Goal: Transaction & Acquisition: Purchase product/service

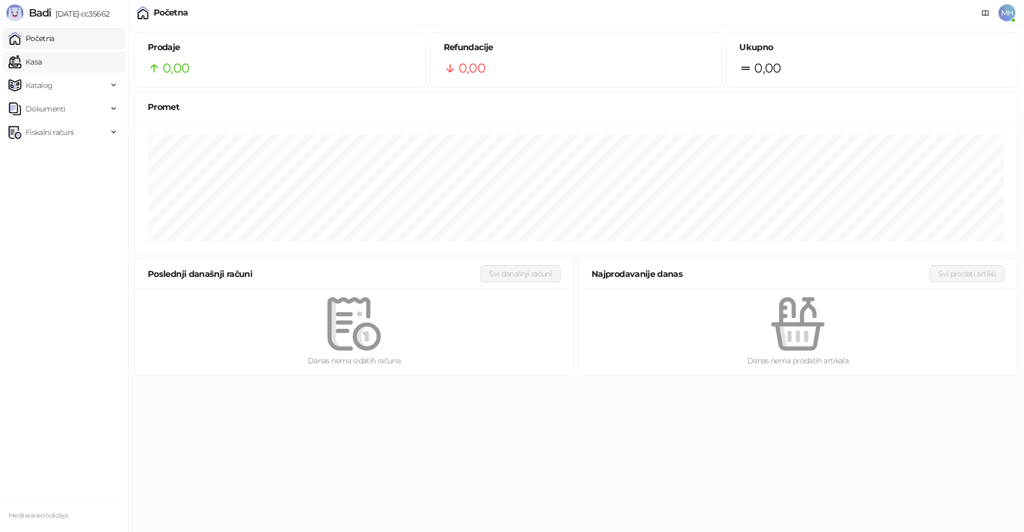
click at [42, 60] on link "Kasa" at bounding box center [25, 61] width 33 height 21
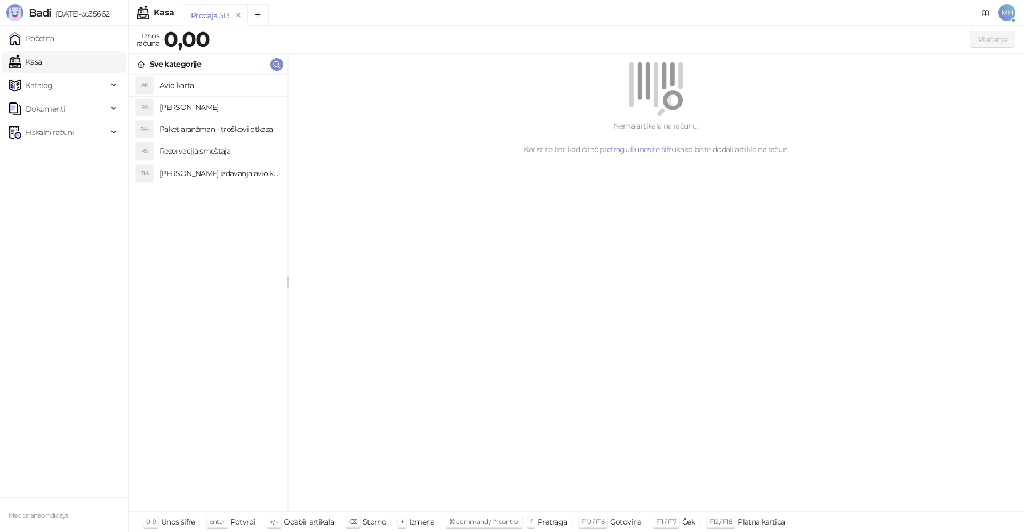
click at [197, 107] on h4 "Paket aranzman" at bounding box center [218, 107] width 119 height 17
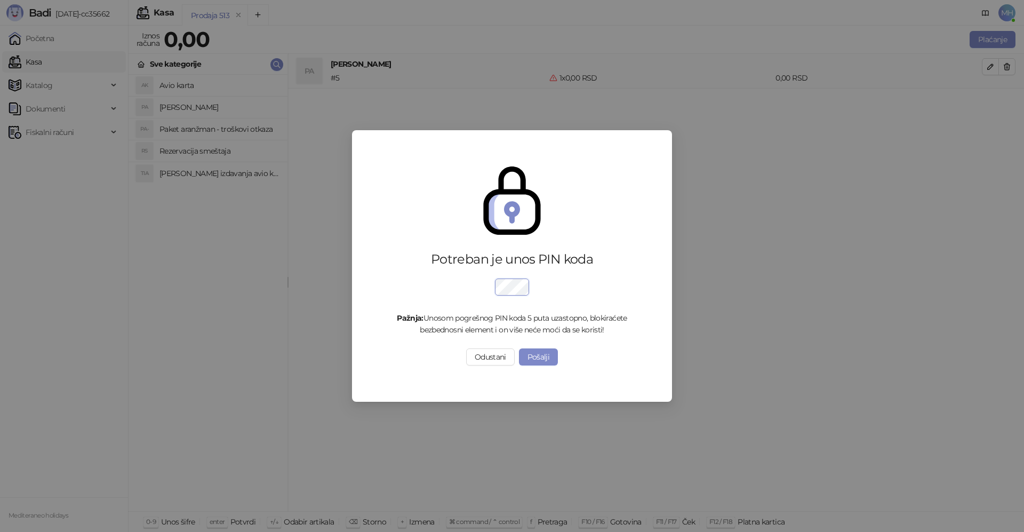
drag, startPoint x: 990, startPoint y: 66, endPoint x: 984, endPoint y: 60, distance: 8.3
click at [990, 65] on div "Potreban je unos PIN koda Pažnja: Unosom pogrešnog PIN koda 5 puta uzastopno, b…" at bounding box center [512, 266] width 1024 height 532
click at [493, 364] on button "Odustani" at bounding box center [490, 356] width 49 height 17
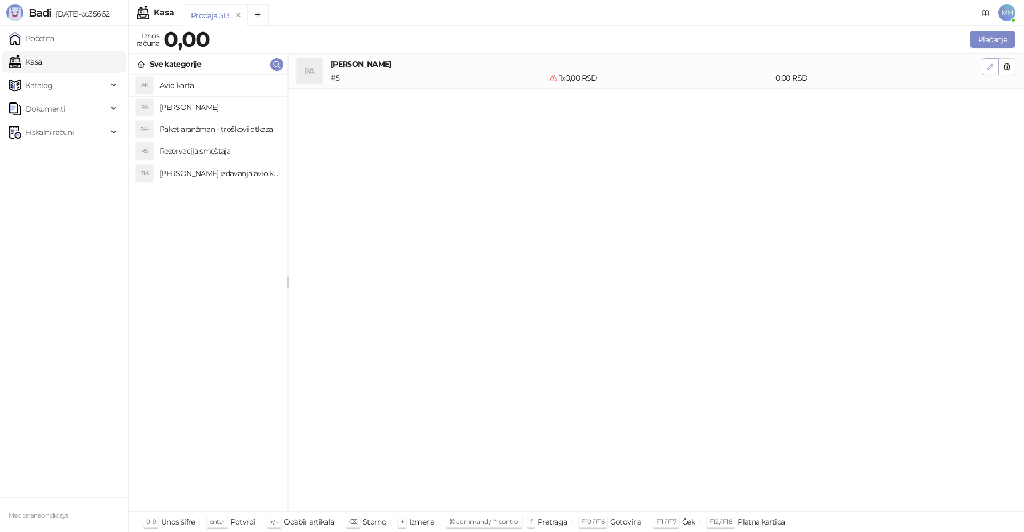
click at [987, 66] on icon "button" at bounding box center [990, 66] width 9 height 9
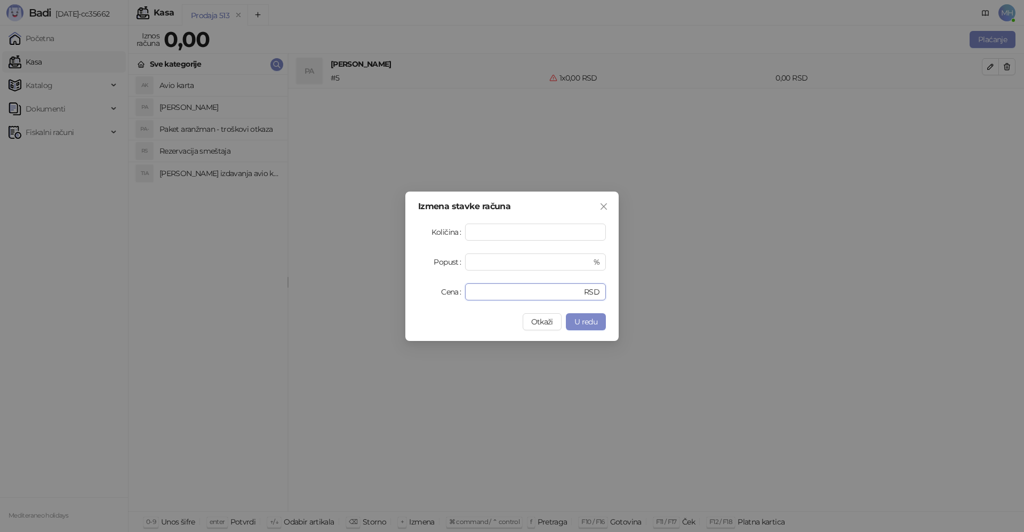
drag, startPoint x: 543, startPoint y: 294, endPoint x: 423, endPoint y: 295, distance: 120.0
click at [423, 295] on div "Cena * RSD" at bounding box center [512, 291] width 188 height 17
type input "******"
click at [588, 321] on span "U redu" at bounding box center [585, 322] width 23 height 10
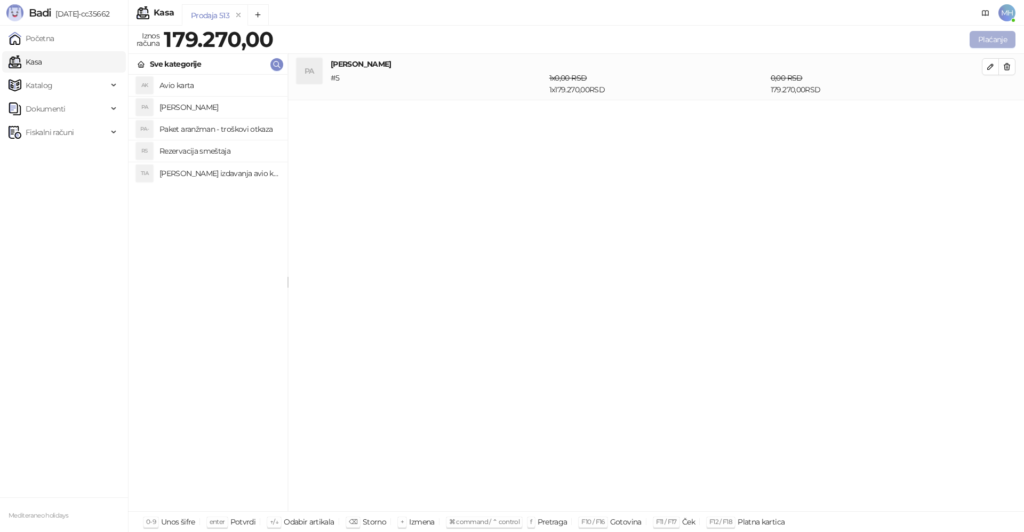
click at [989, 43] on button "Plaćanje" at bounding box center [993, 39] width 46 height 17
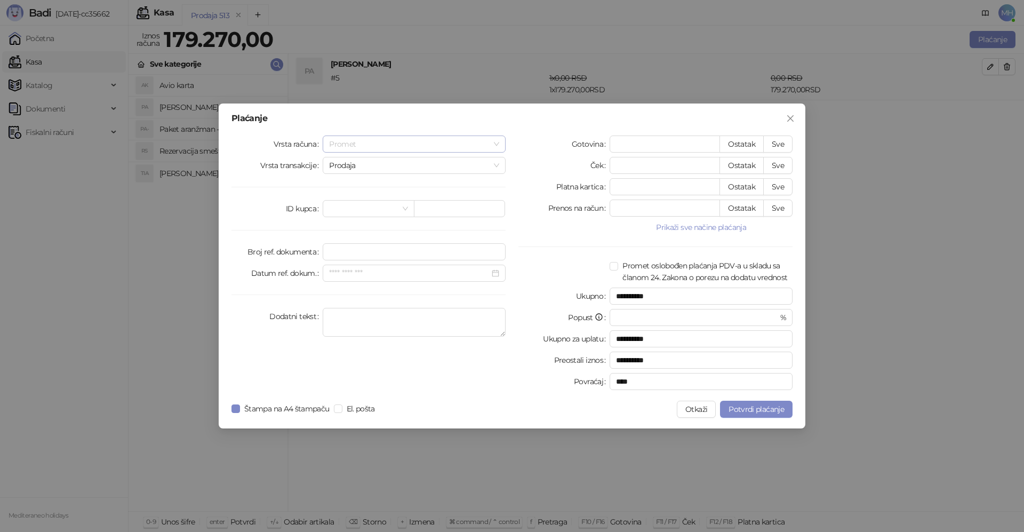
click at [498, 141] on span "Promet" at bounding box center [414, 144] width 170 height 16
click at [348, 217] on div "Avans" at bounding box center [414, 217] width 166 height 12
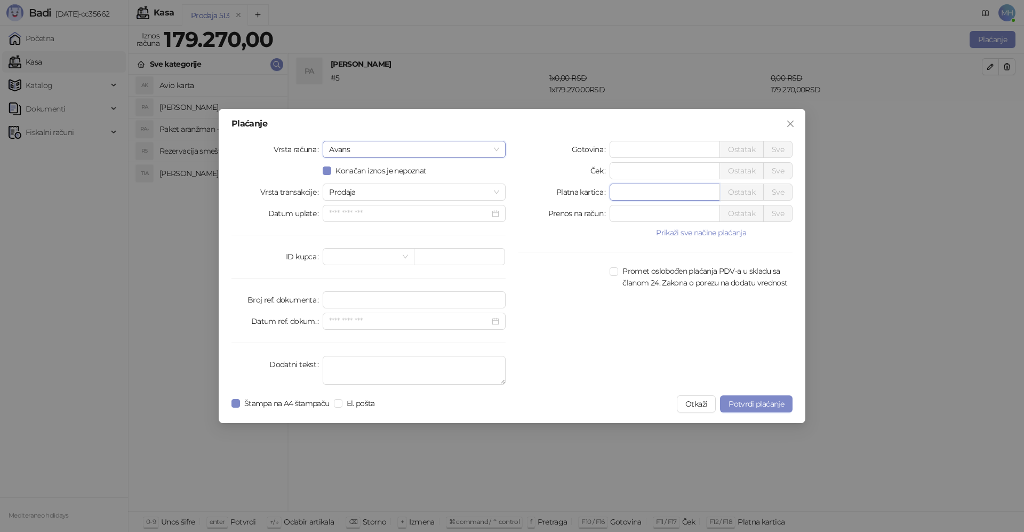
drag, startPoint x: 630, startPoint y: 193, endPoint x: 580, endPoint y: 193, distance: 49.6
click at [580, 193] on div "Platna kartica * Ostatak Sve" at bounding box center [655, 191] width 274 height 17
type input "******"
click at [346, 363] on textarea "Dodatni tekst" at bounding box center [414, 370] width 183 height 29
type textarea "*********"
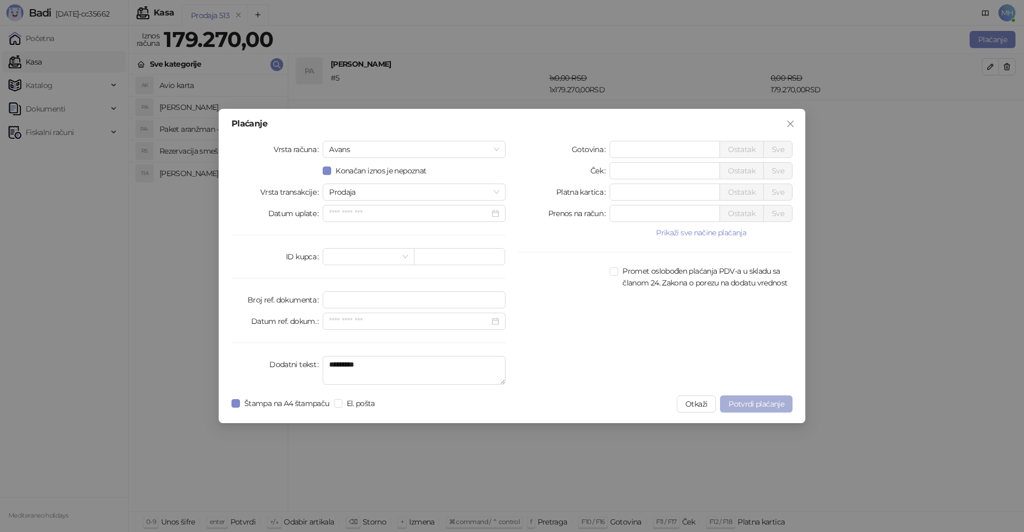
click at [768, 400] on span "Potvrdi plaćanje" at bounding box center [756, 404] width 55 height 10
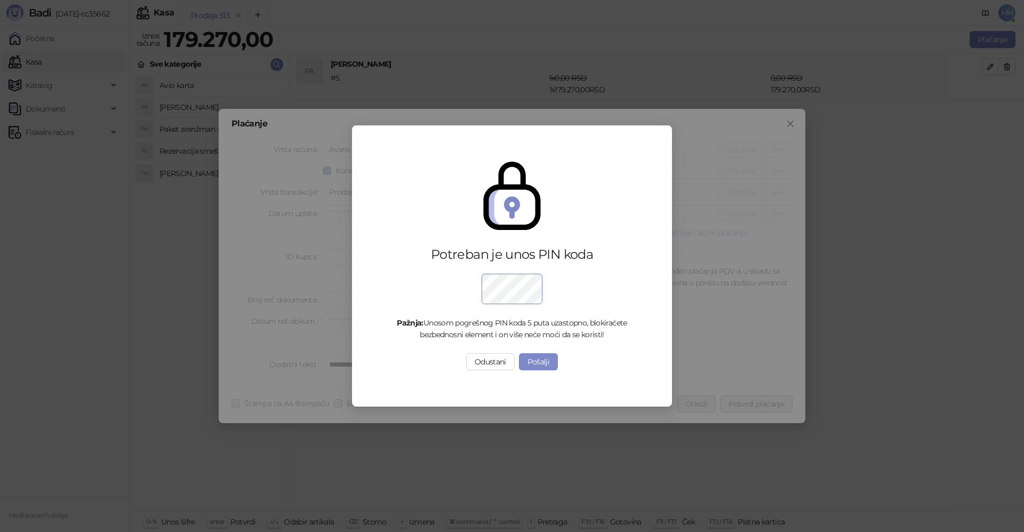
drag, startPoint x: 476, startPoint y: 364, endPoint x: 509, endPoint y: 362, distance: 33.1
click at [476, 364] on button "Odustani" at bounding box center [490, 361] width 49 height 17
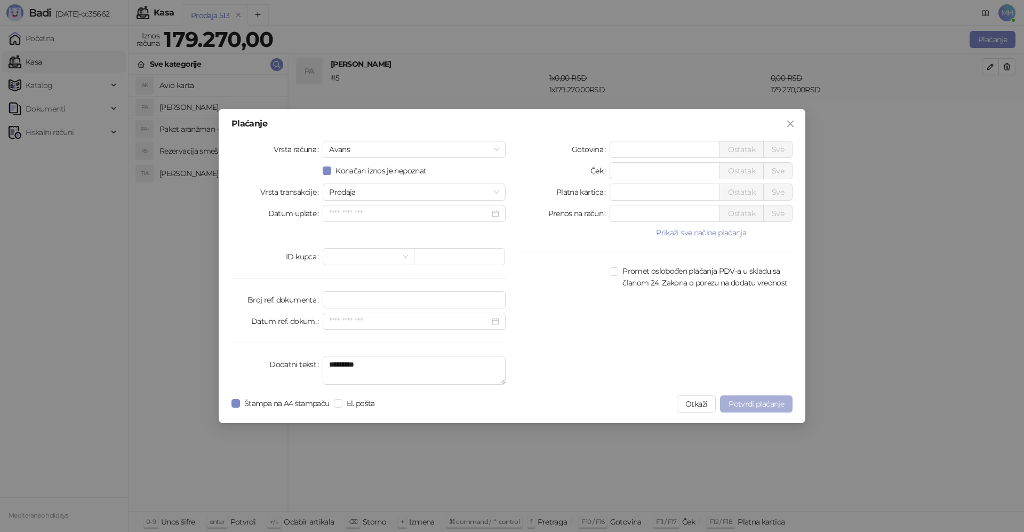
click at [745, 403] on span "Potvrdi plaćanje" at bounding box center [756, 404] width 55 height 10
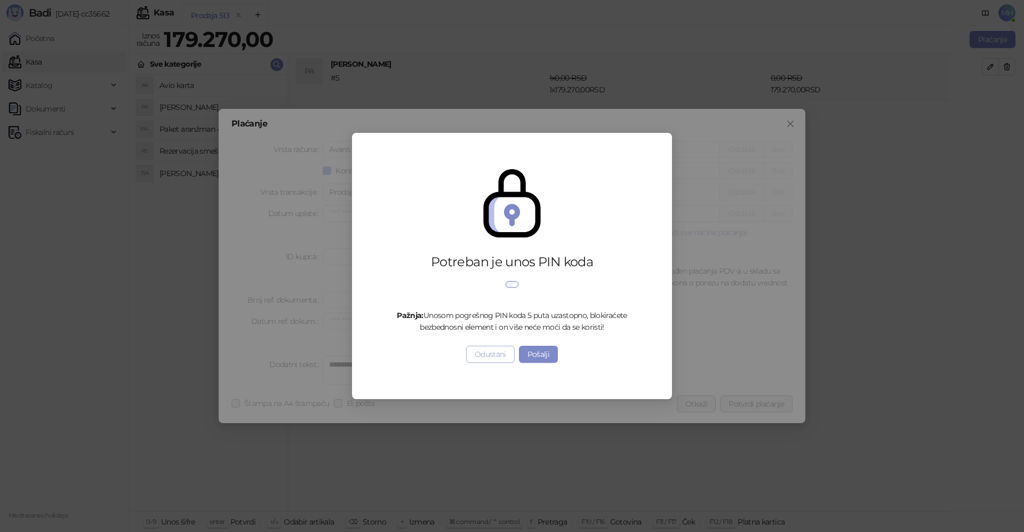
click at [489, 361] on button "Odustani" at bounding box center [490, 354] width 49 height 17
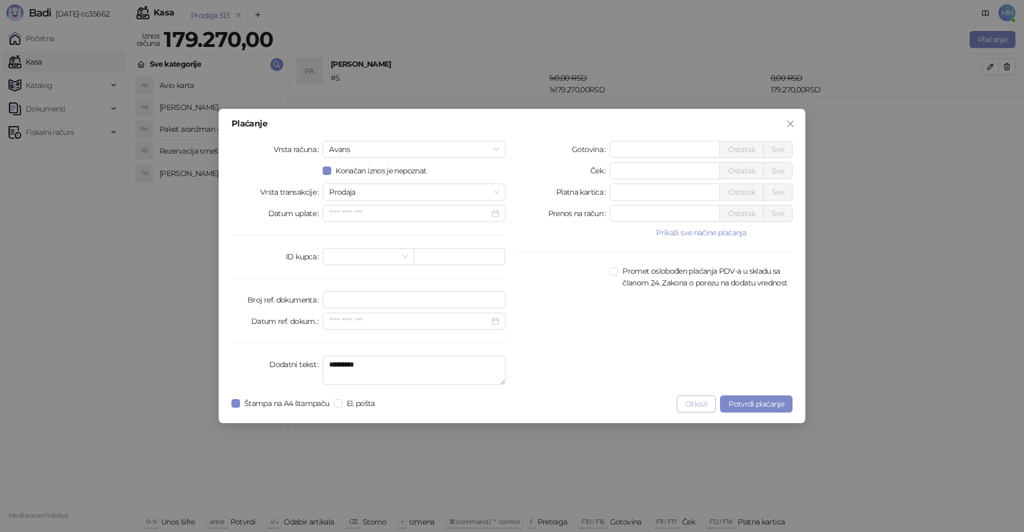
click at [692, 408] on button "Otkaži" at bounding box center [696, 403] width 39 height 17
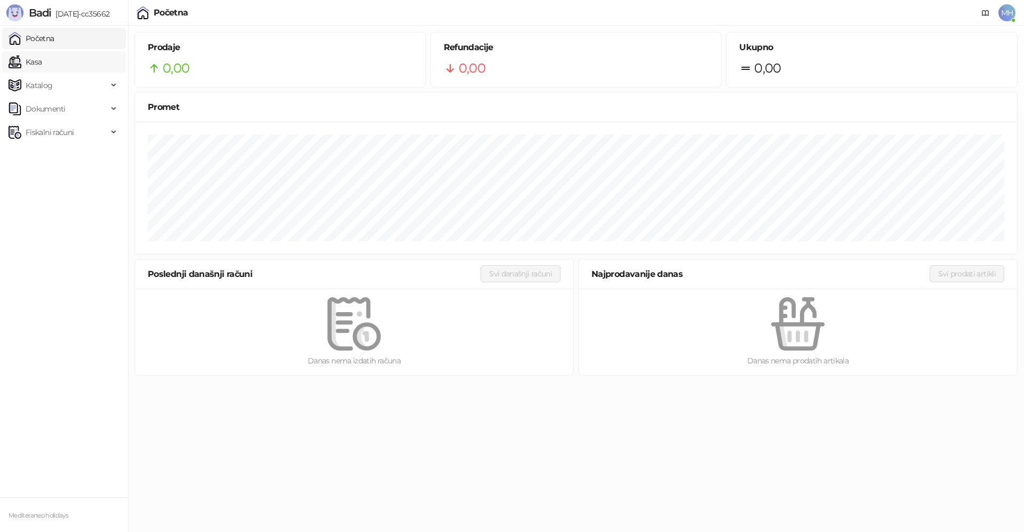
drag, startPoint x: 39, startPoint y: 60, endPoint x: 36, endPoint y: 65, distance: 5.5
click at [39, 60] on link "Kasa" at bounding box center [25, 61] width 33 height 21
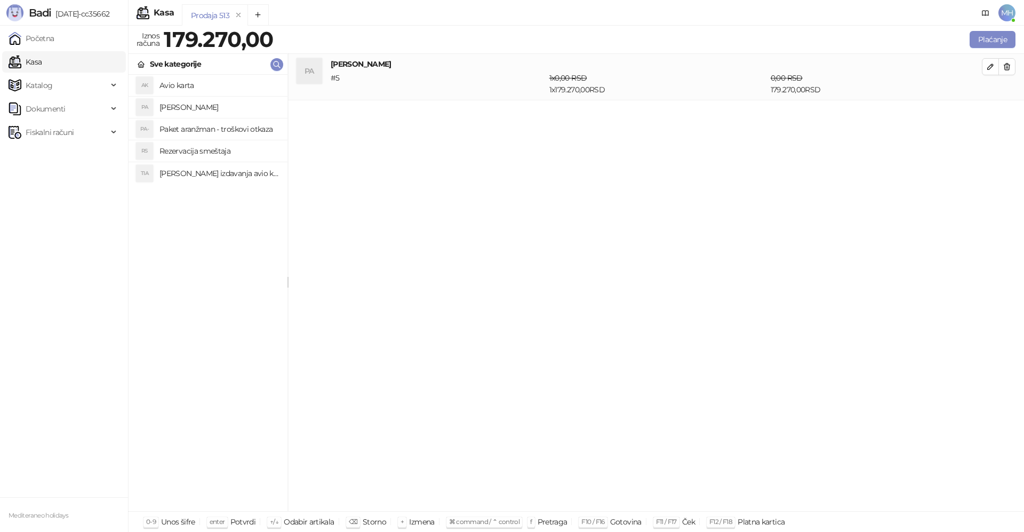
click at [209, 103] on h4 "Paket aranzman" at bounding box center [218, 107] width 119 height 17
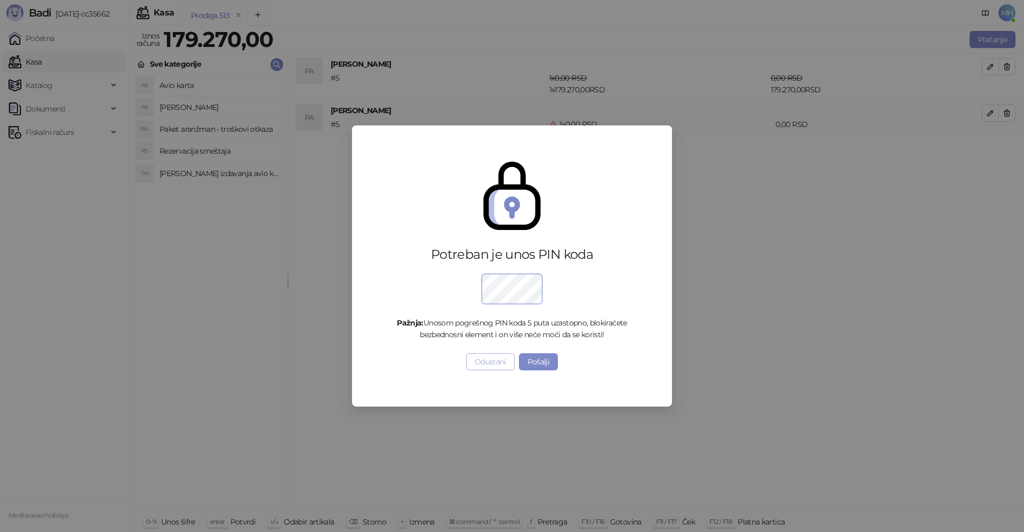
click at [487, 367] on button "Odustani" at bounding box center [490, 361] width 49 height 17
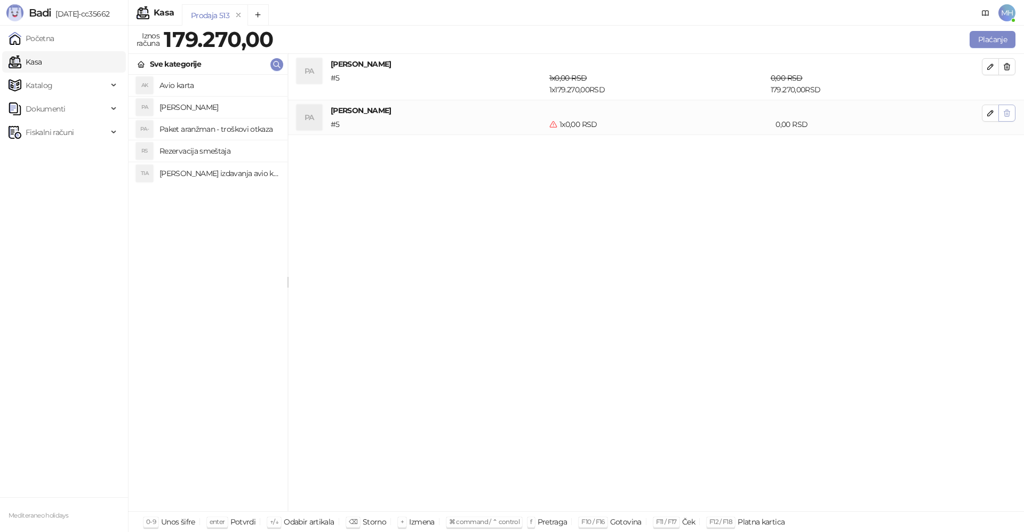
click at [1008, 114] on icon "button" at bounding box center [1007, 113] width 6 height 6
click at [990, 68] on icon "button" at bounding box center [990, 66] width 9 height 9
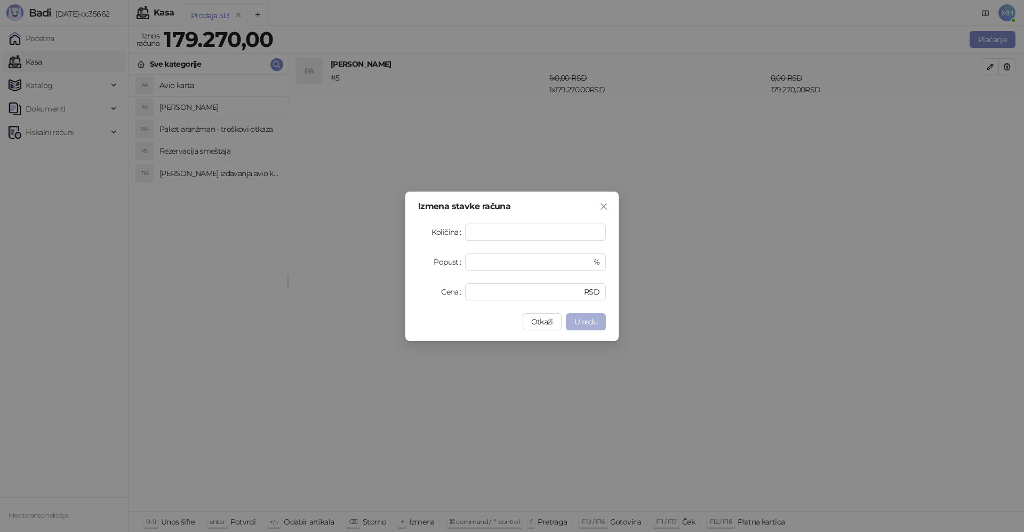
click at [583, 317] on span "U redu" at bounding box center [585, 322] width 23 height 10
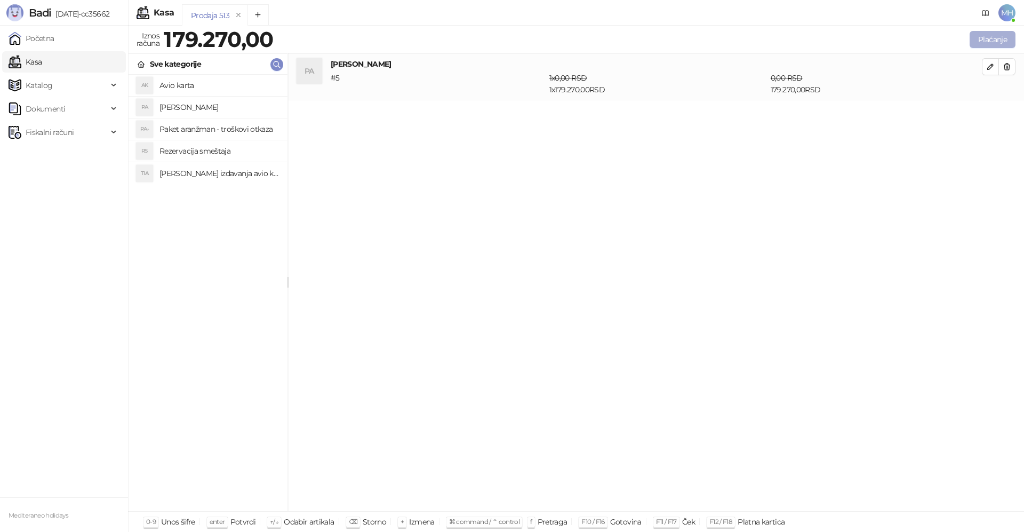
click at [989, 34] on button "Plaćanje" at bounding box center [993, 39] width 46 height 17
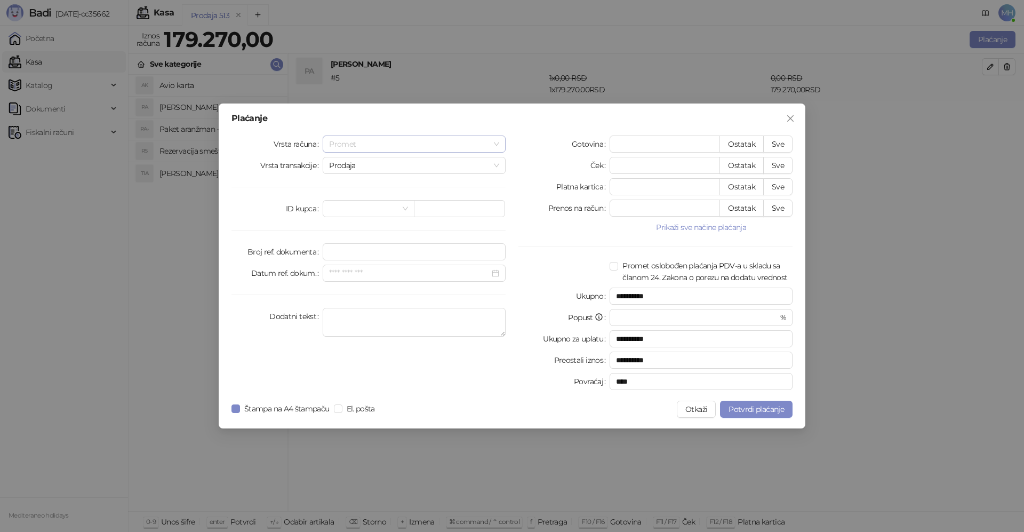
click at [499, 139] on div "Promet" at bounding box center [414, 143] width 183 height 17
click at [340, 218] on div "Avans" at bounding box center [414, 217] width 166 height 12
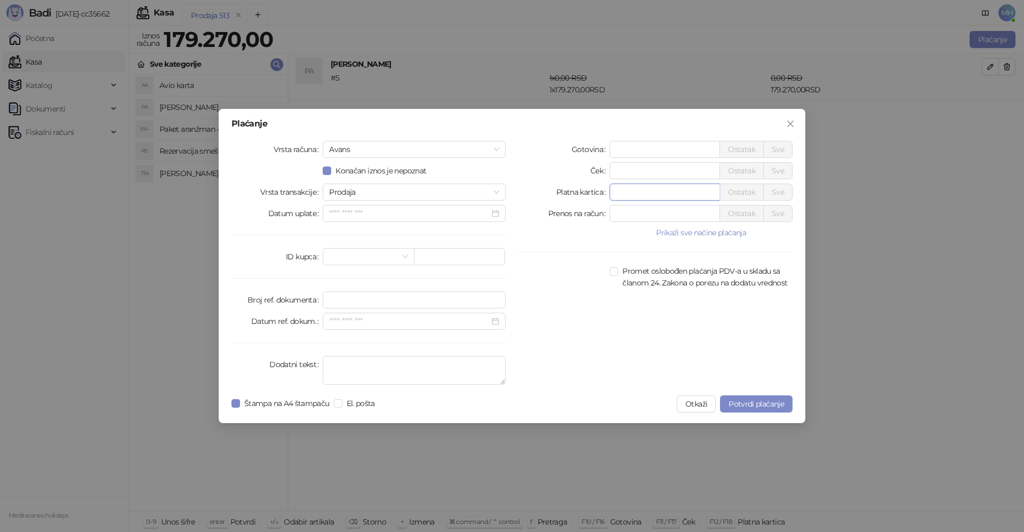
drag, startPoint x: 633, startPoint y: 193, endPoint x: 570, endPoint y: 194, distance: 63.5
click at [570, 194] on div "Platna kartica * Ostatak Sve" at bounding box center [655, 191] width 274 height 17
type input "******"
click at [380, 360] on textarea "Dodatni tekst" at bounding box center [414, 370] width 183 height 29
type textarea "*********"
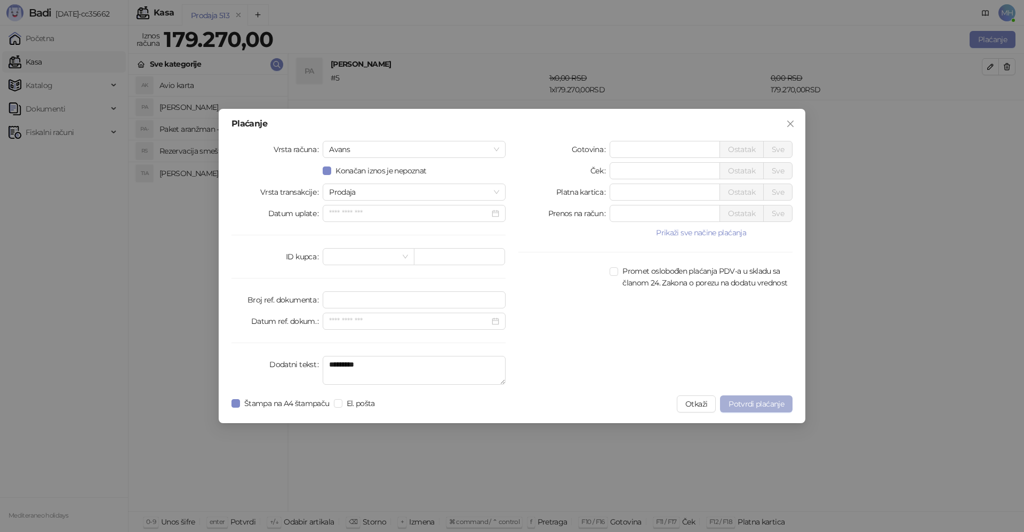
click at [764, 402] on span "Potvrdi plaćanje" at bounding box center [756, 404] width 55 height 10
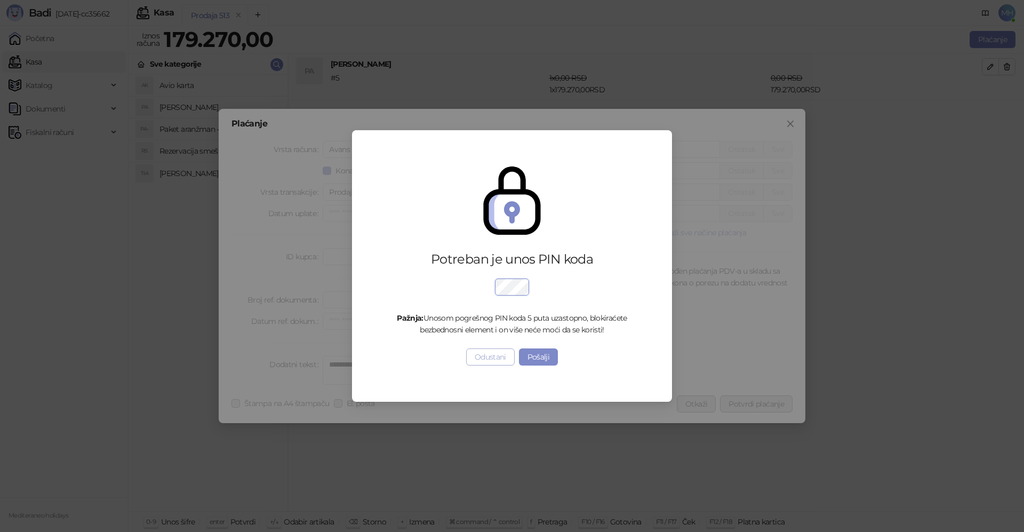
click at [493, 363] on button "Odustani" at bounding box center [490, 356] width 49 height 17
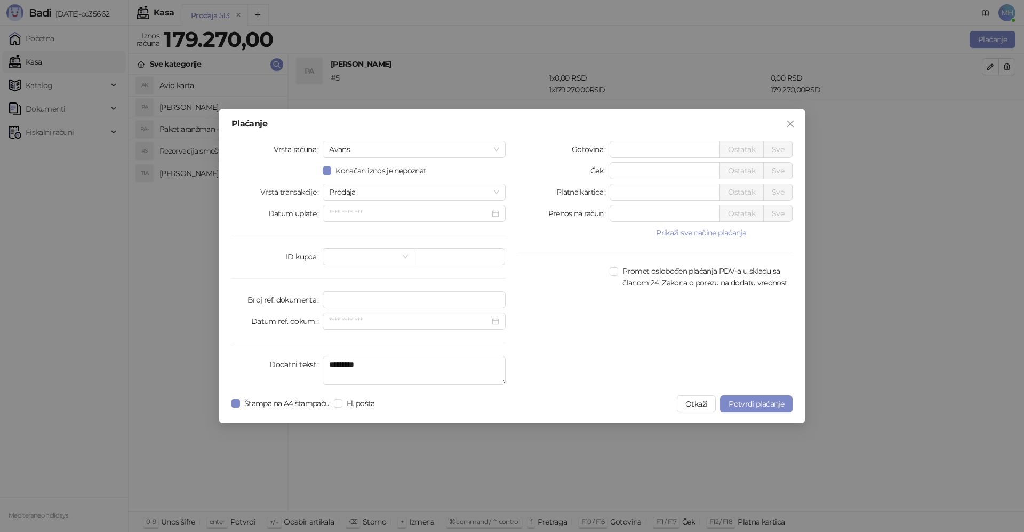
drag, startPoint x: 758, startPoint y: 400, endPoint x: 817, endPoint y: 393, distance: 59.6
click at [756, 402] on span "Potvrdi plaćanje" at bounding box center [756, 404] width 55 height 10
